Goal: Task Accomplishment & Management: Manage account settings

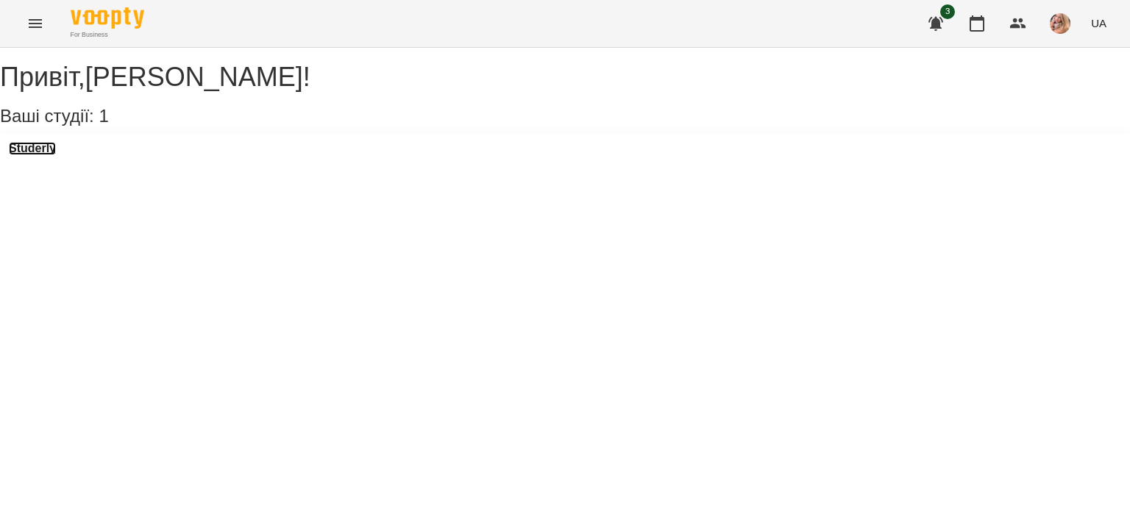
click at [52, 155] on h3 "Studerly" at bounding box center [32, 148] width 47 height 13
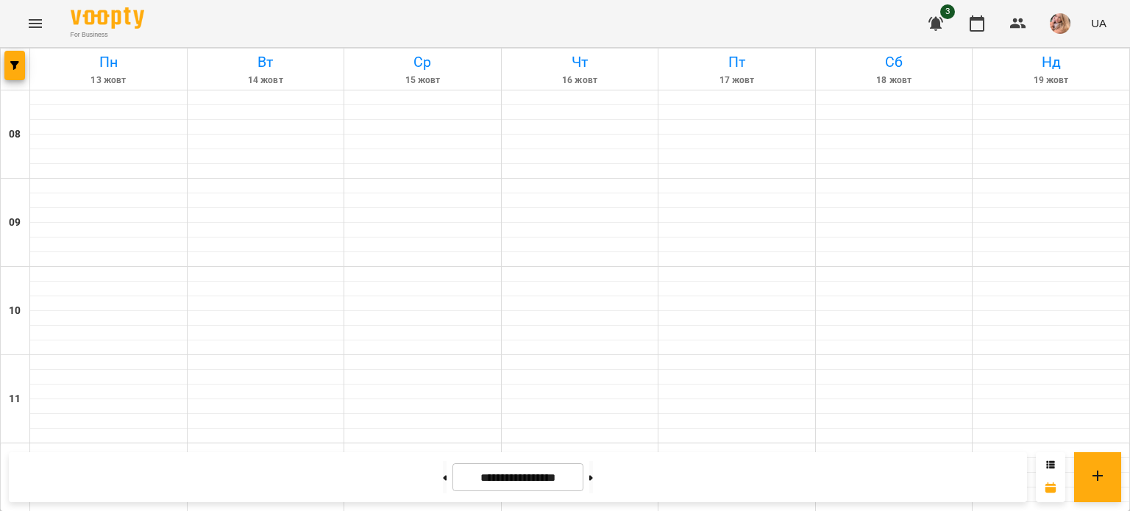
scroll to position [753, 0]
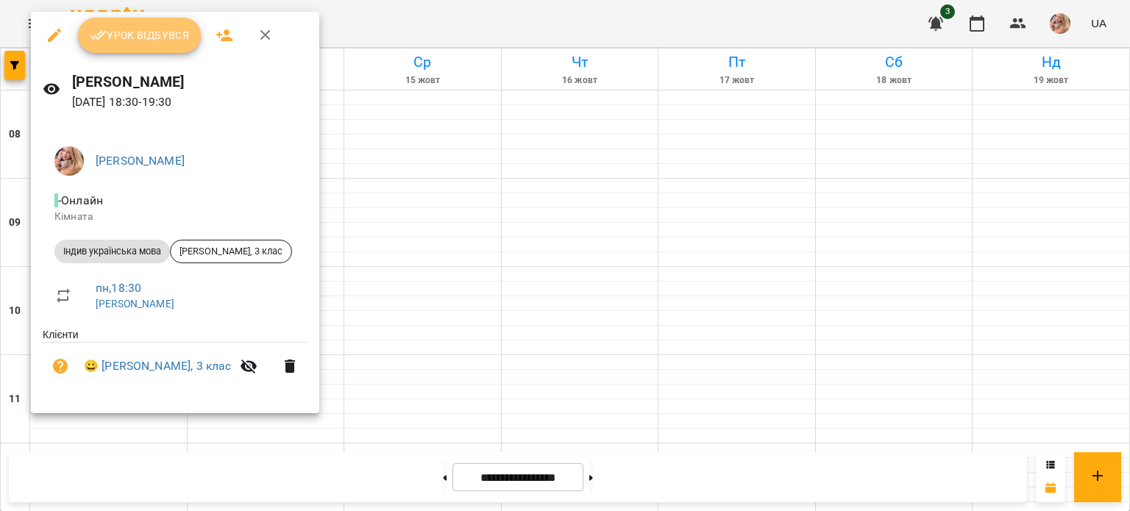
click at [127, 52] on button "Урок відбувся" at bounding box center [140, 35] width 124 height 35
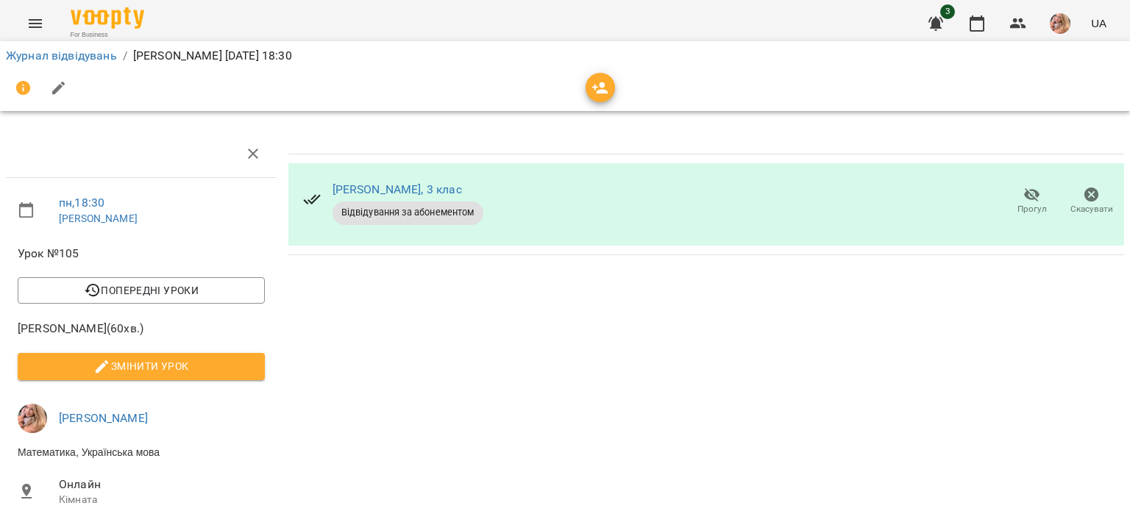
click at [962, 11] on div "3 UA" at bounding box center [1015, 23] width 194 height 38
click at [974, 20] on icon "button" at bounding box center [977, 23] width 15 height 16
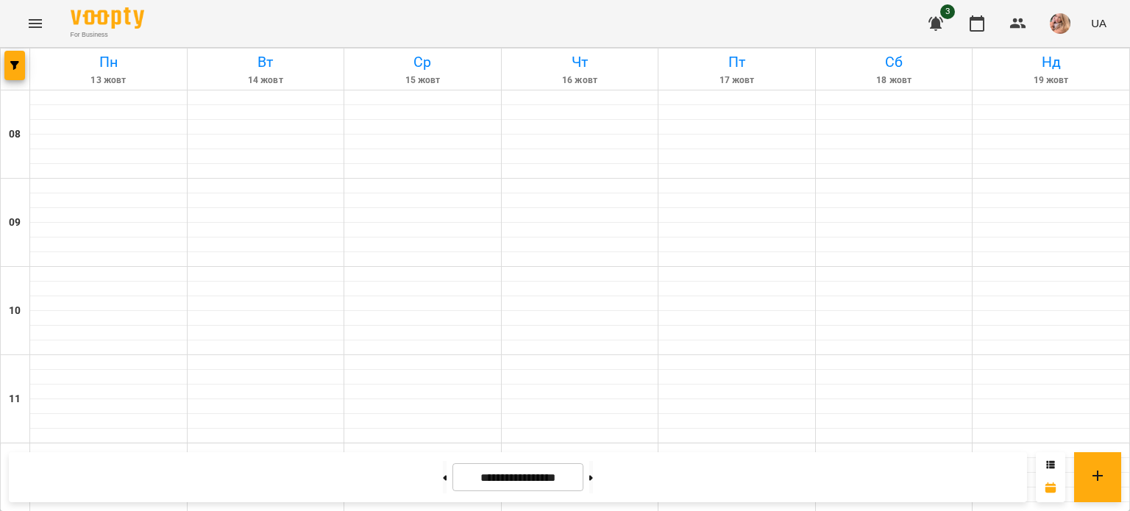
scroll to position [822, 0]
